Goal: Check status: Check status

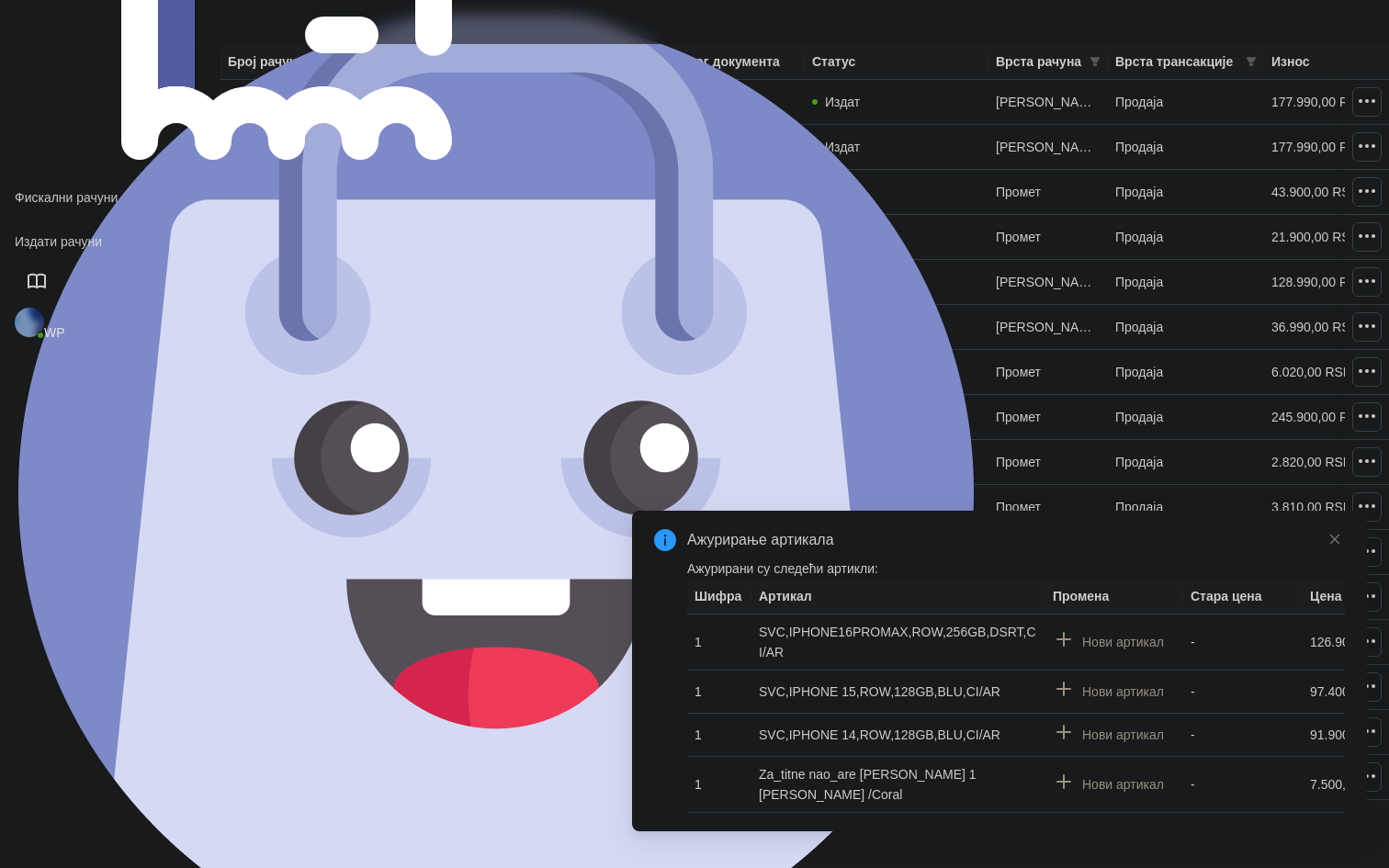
click at [571, 60] on icon "filter" at bounding box center [574, 61] width 10 height 9
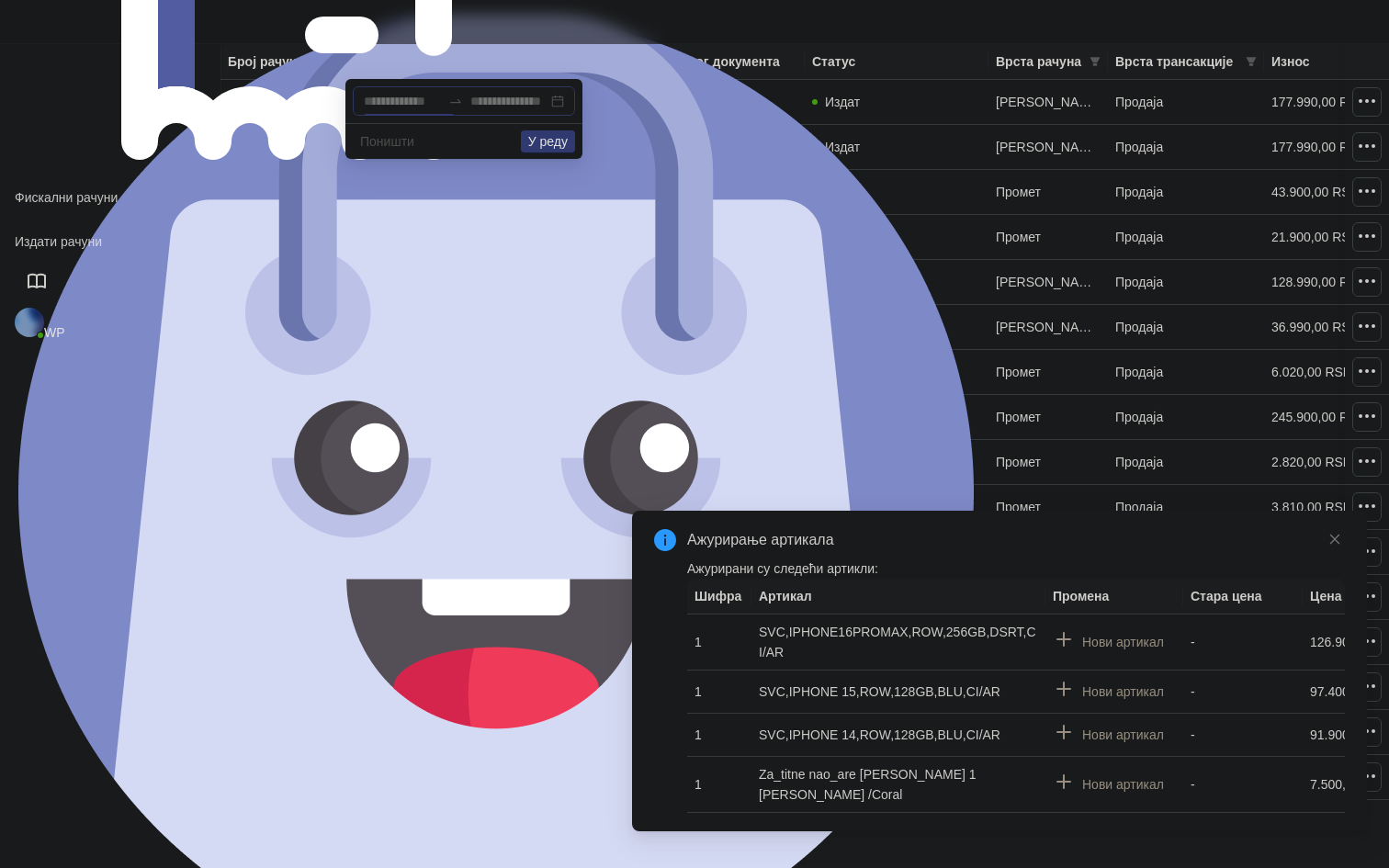
click at [562, 94] on div at bounding box center [463, 100] width 222 height 29
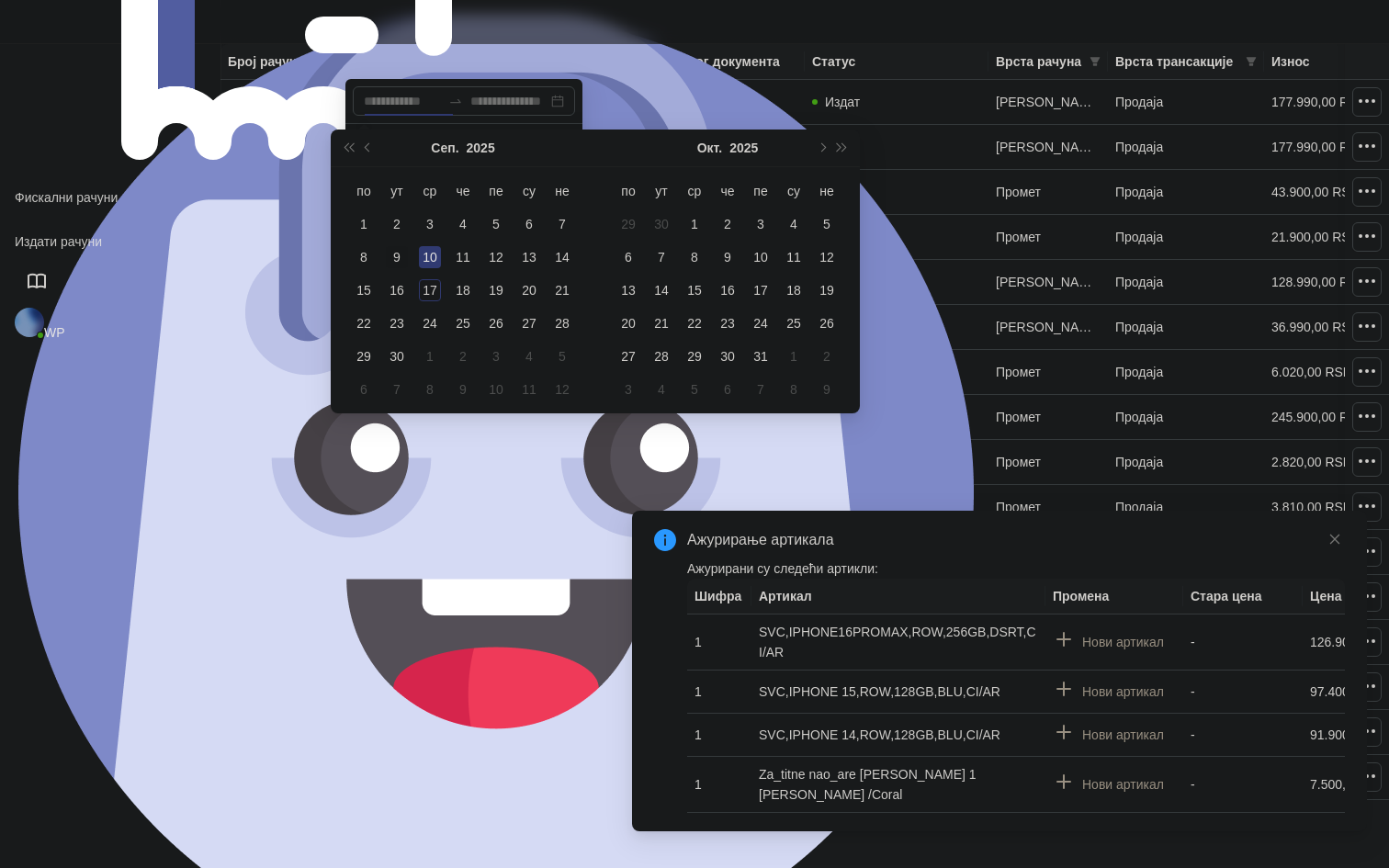
type input "**********"
click at [403, 261] on div "9" at bounding box center [396, 257] width 22 height 22
type input "**********"
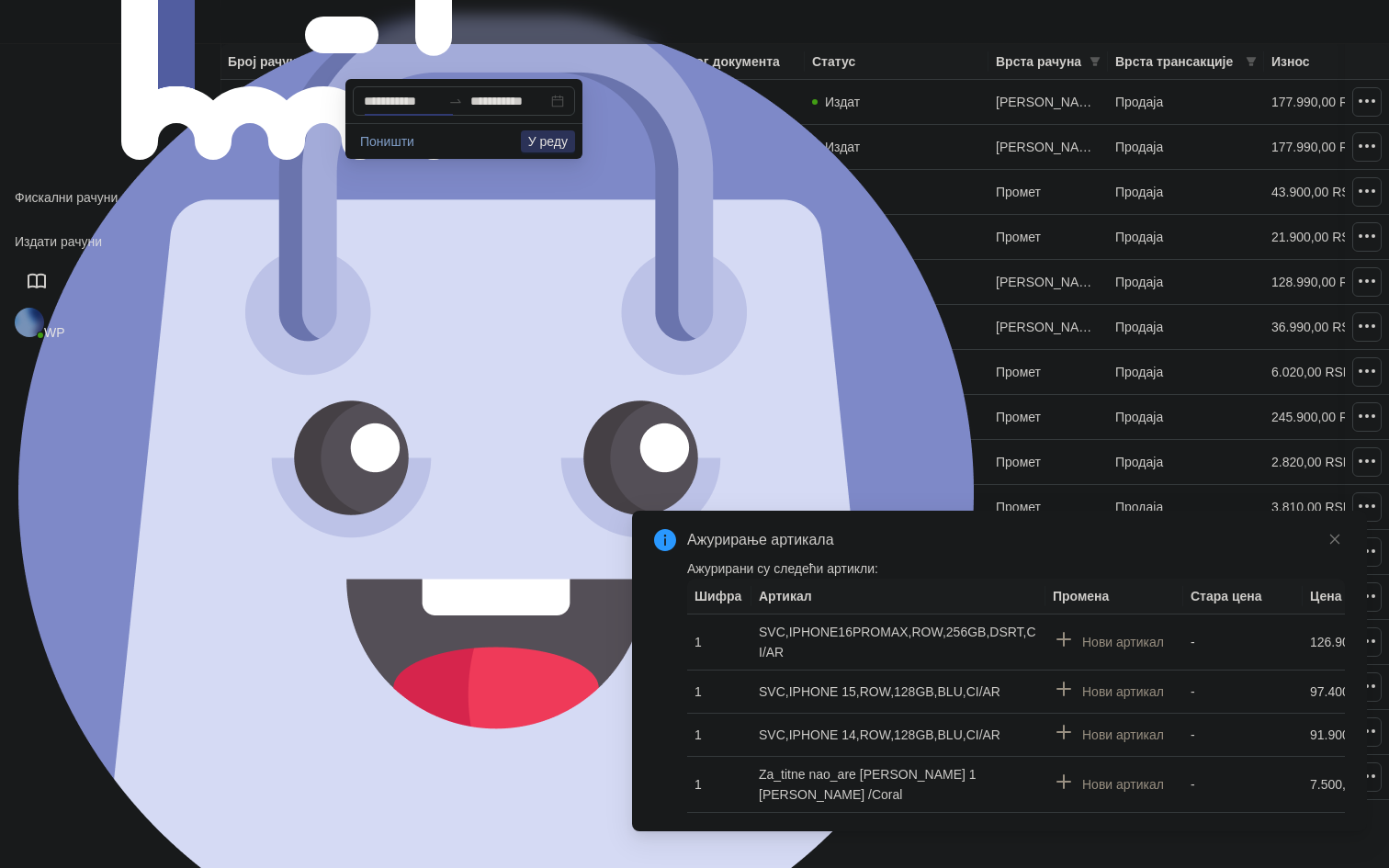
click at [531, 139] on button "У реду" at bounding box center [547, 141] width 54 height 22
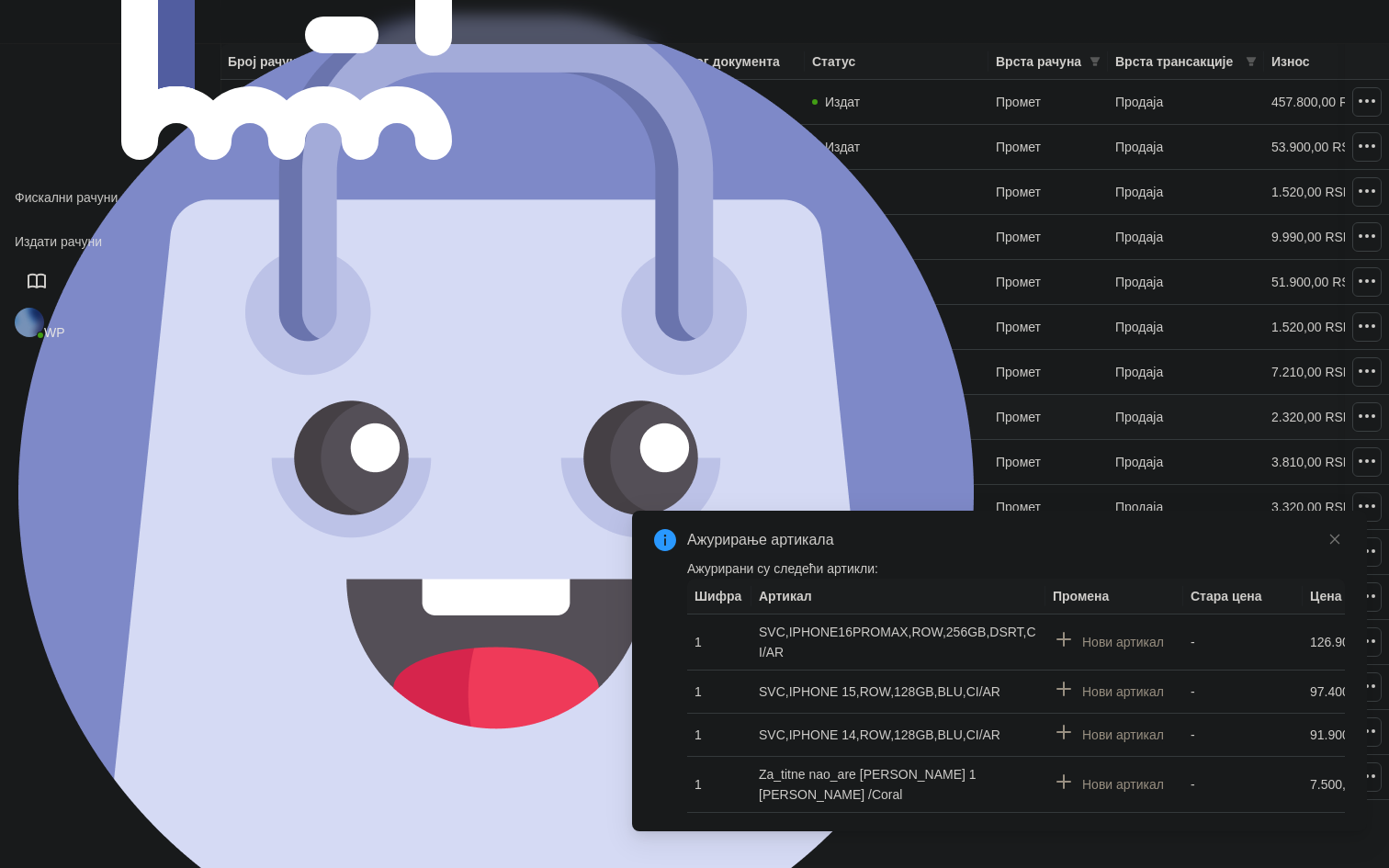
click at [378, 420] on link "VCT6FQ2C-VCT6FQ2C-908" at bounding box center [310, 417] width 164 height 15
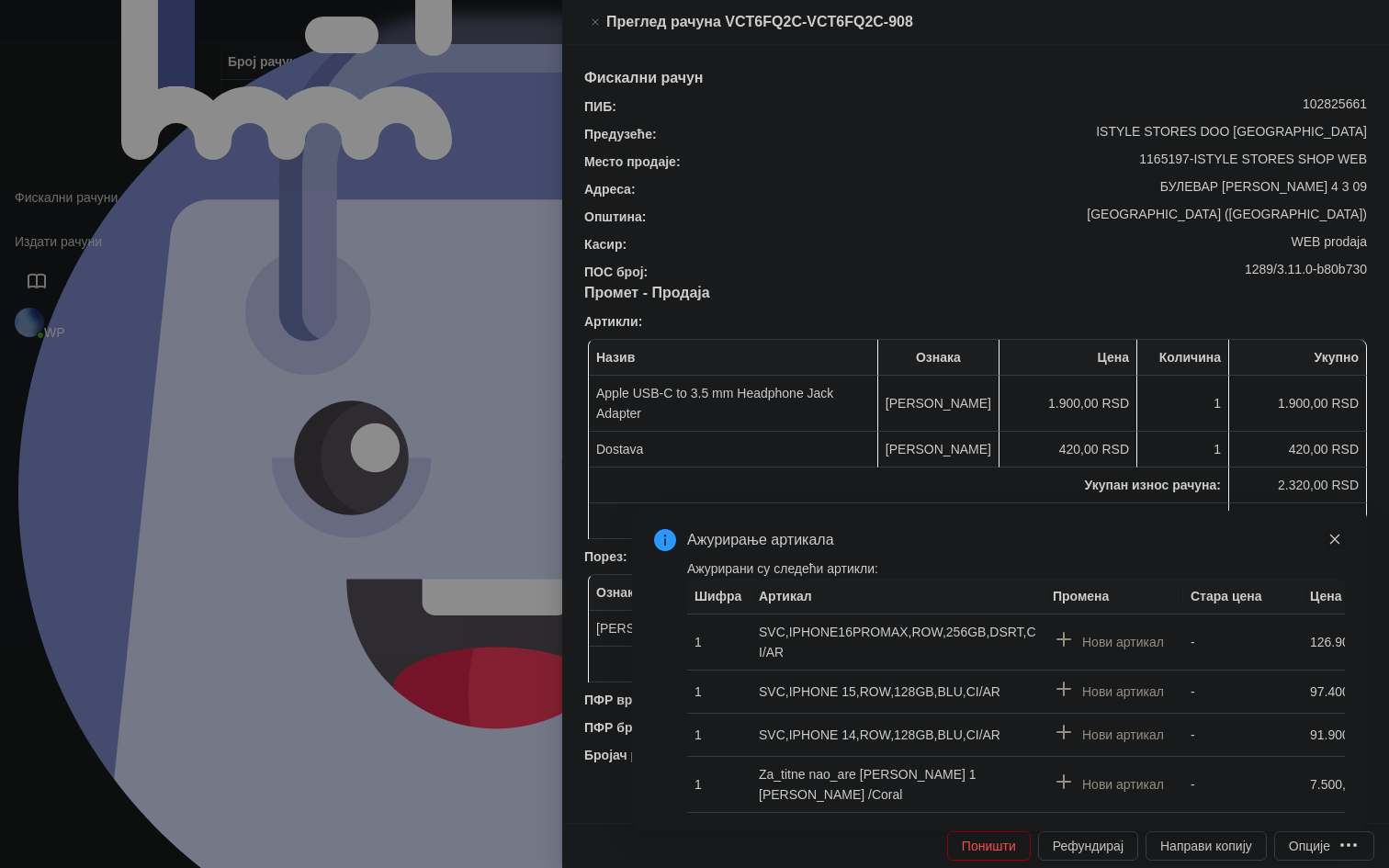
click at [1338, 546] on icon "close" at bounding box center [1335, 539] width 13 height 13
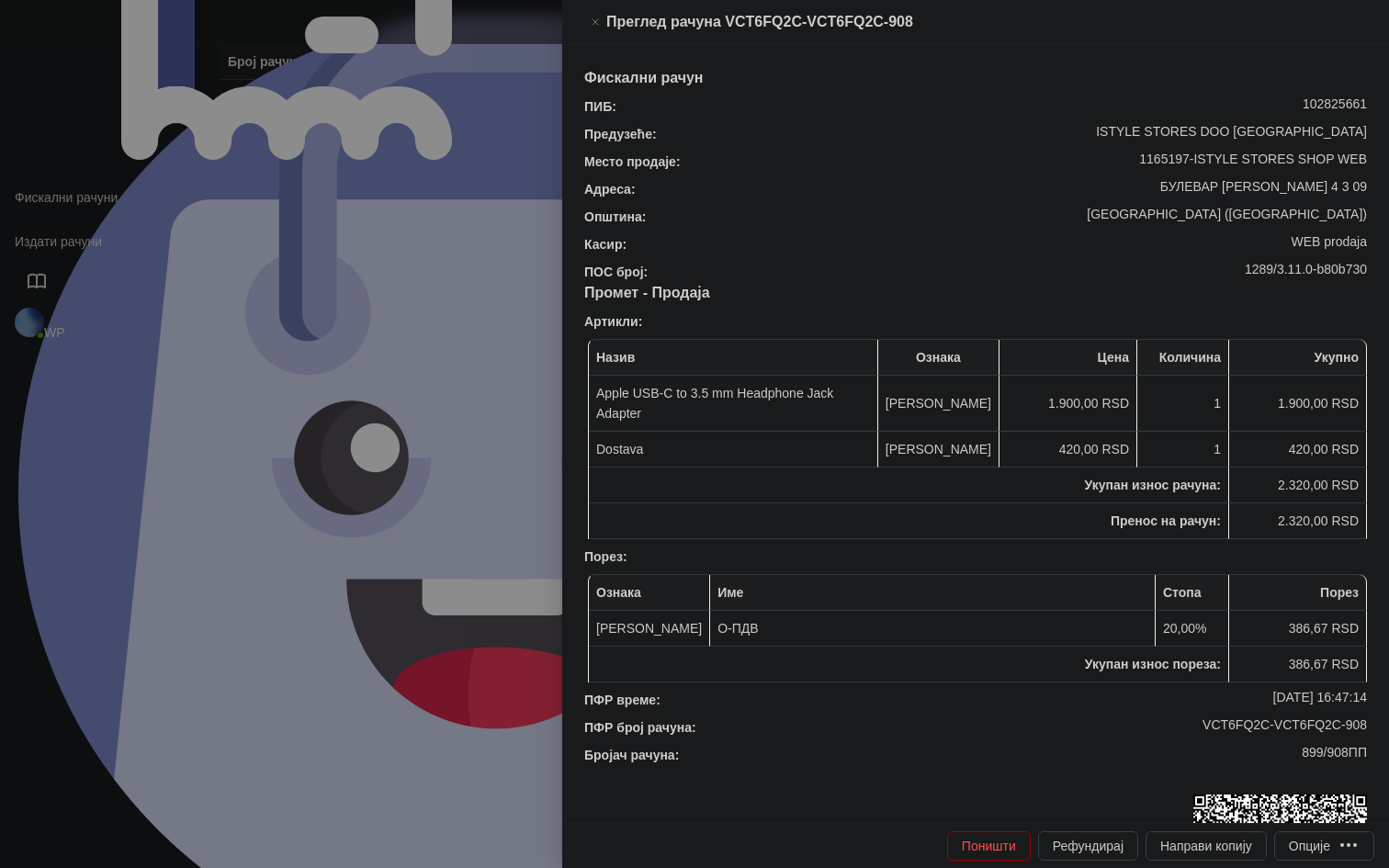
click at [1335, 745] on div "899/908ПП" at bounding box center [1025, 755] width 688 height 20
click at [1355, 718] on div "VCT6FQ2C-VCT6FQ2C-908" at bounding box center [1034, 727] width 671 height 20
copy div "908"
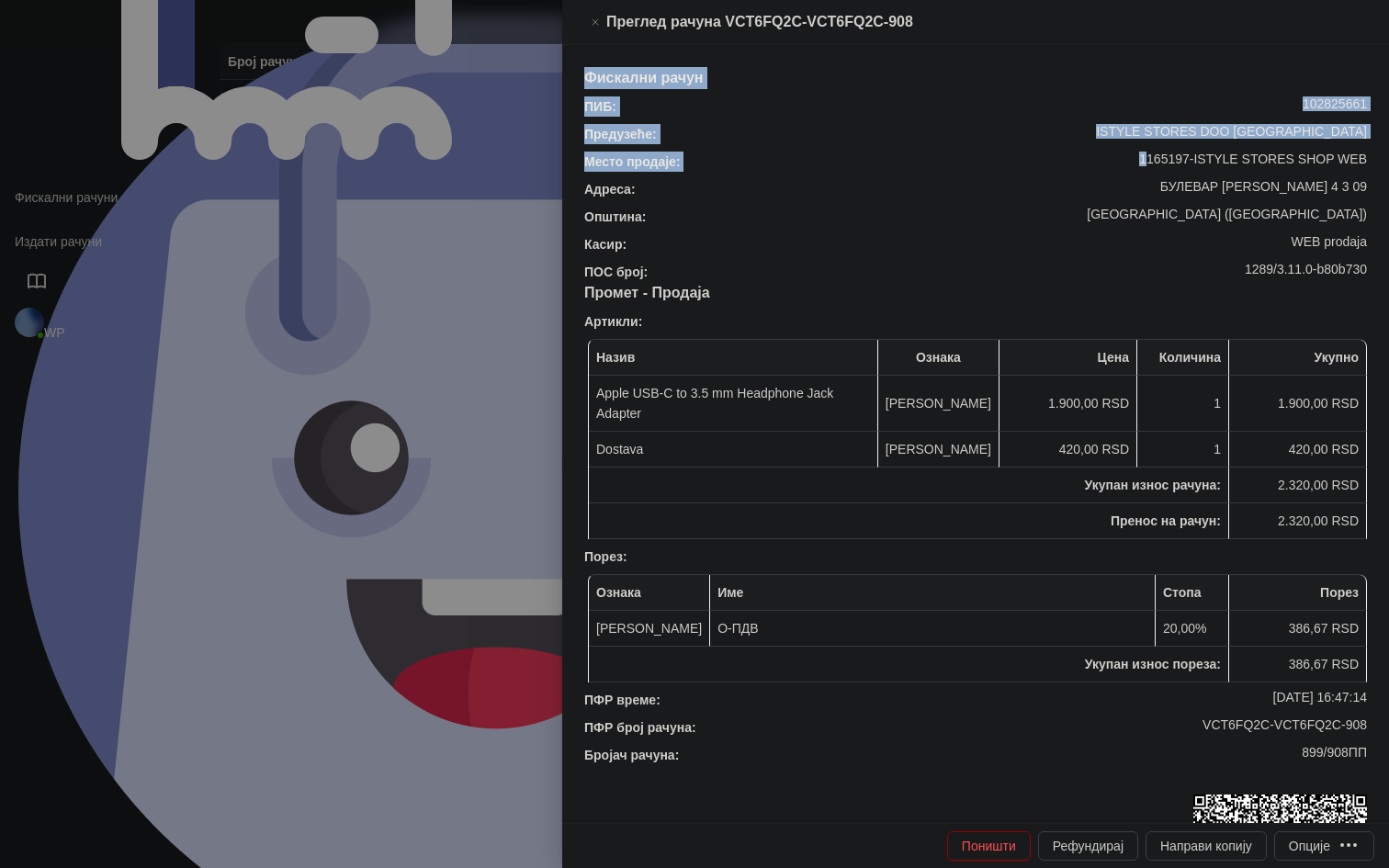
drag, startPoint x: 1311, startPoint y: 42, endPoint x: 1167, endPoint y: 255, distance: 257.1
click at [1166, 212] on div "Преглед рачуна VCT6FQ2C-VCT6FQ2C-908 Фискални рачун ПИБ : 102825661 Предузеће :…" at bounding box center [975, 434] width 827 height 868
